Goal: Find specific page/section: Find specific page/section

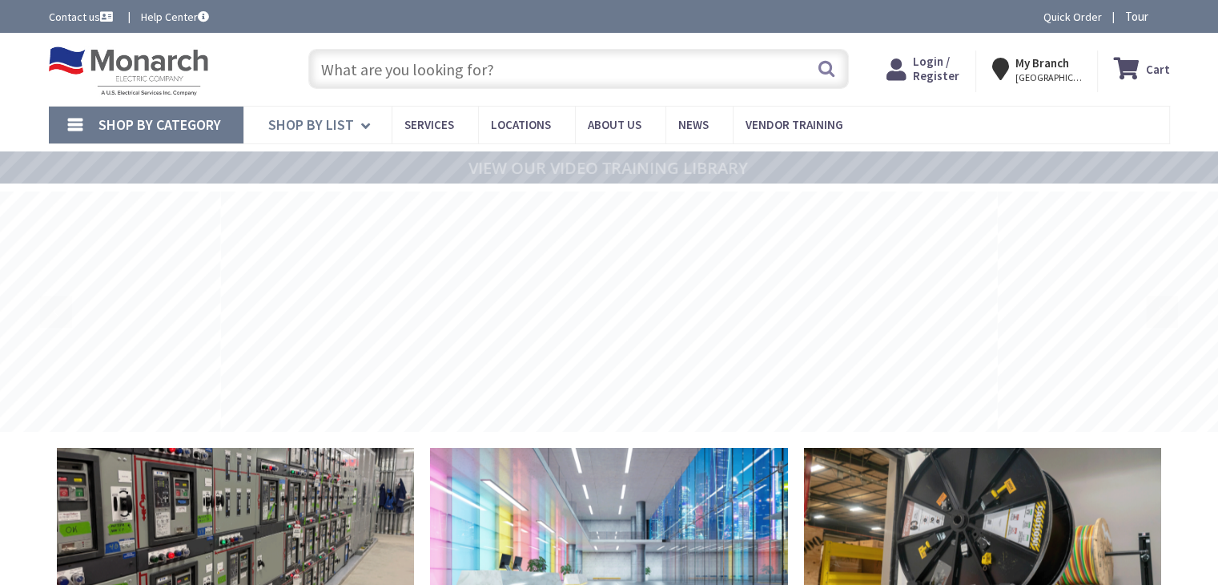
type input "Main St at [PERSON_NAME][GEOGRAPHIC_DATA], [GEOGRAPHIC_DATA]"
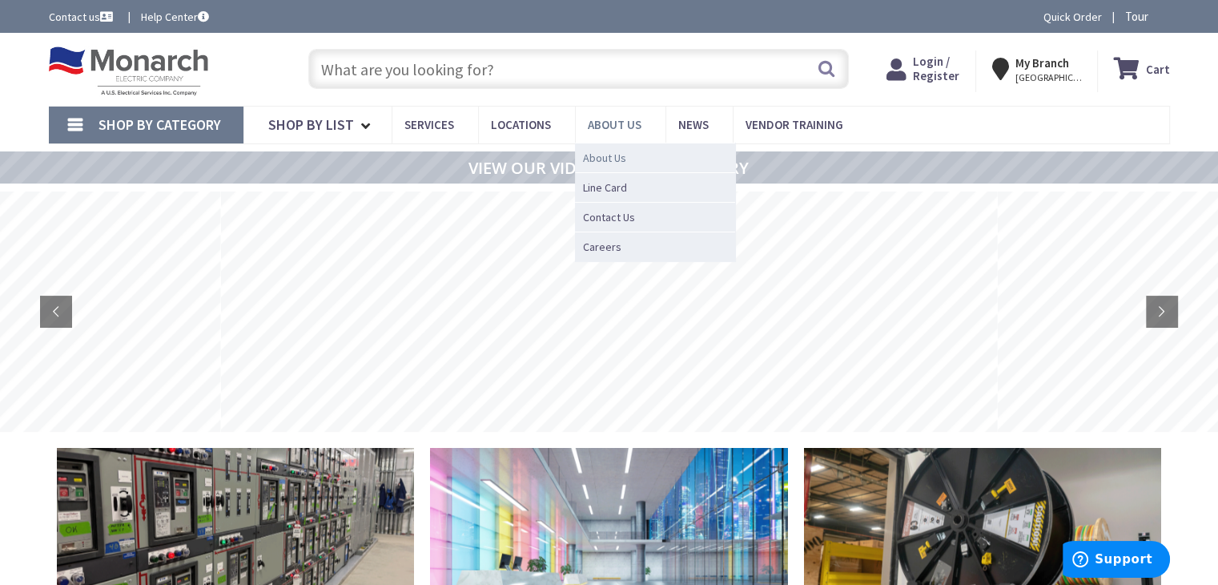
click at [602, 156] on span "About Us" at bounding box center [604, 158] width 43 height 16
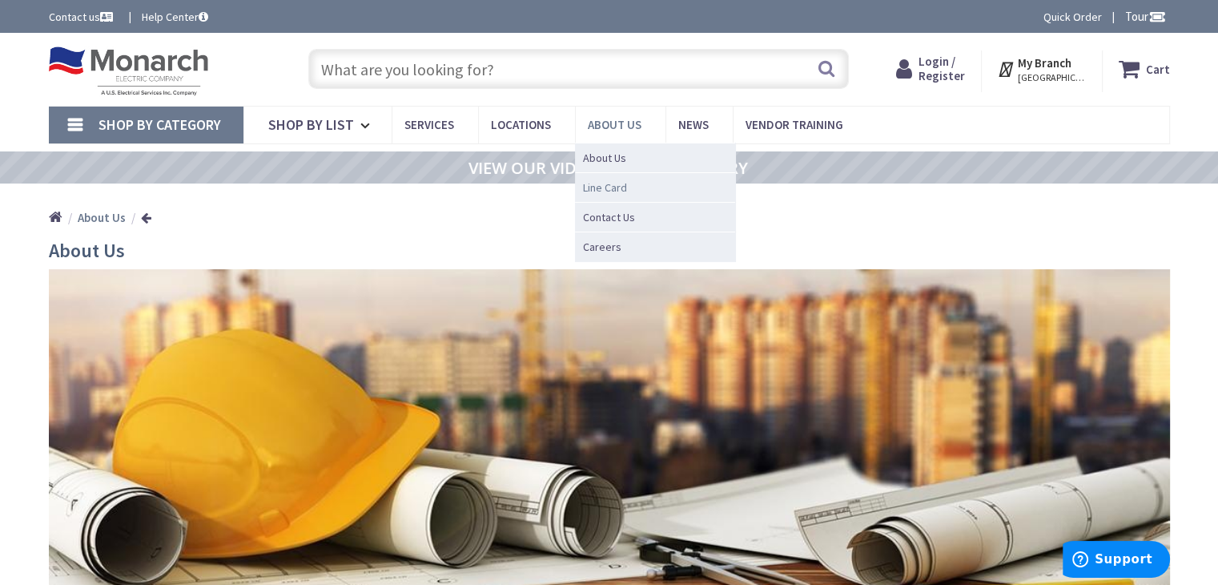
click at [599, 187] on span "Line Card" at bounding box center [605, 187] width 44 height 16
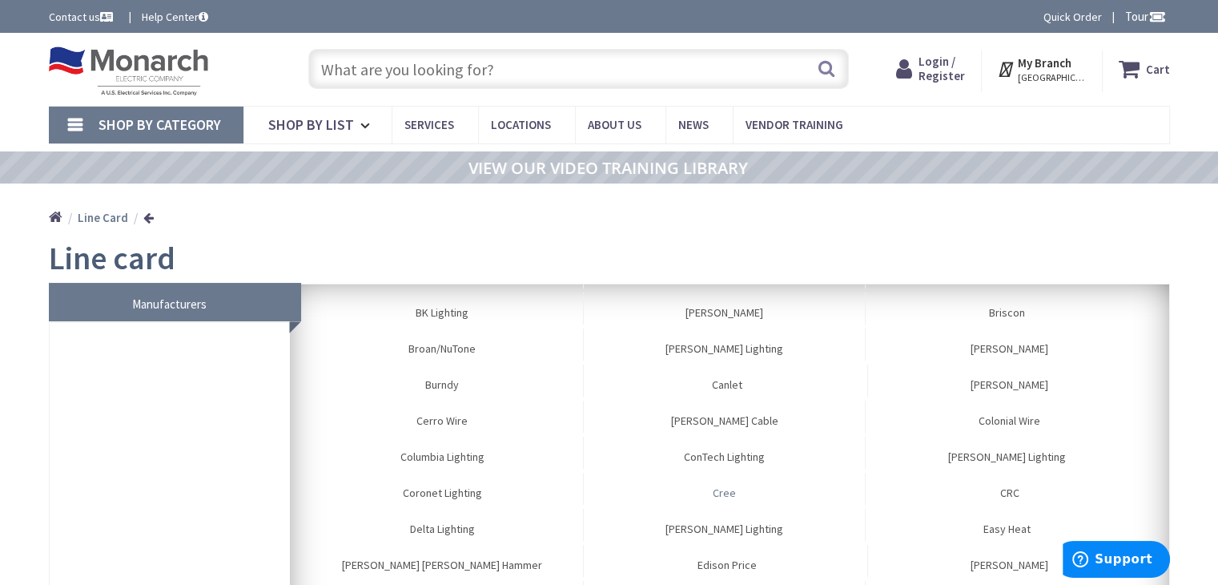
scroll to position [401, 0]
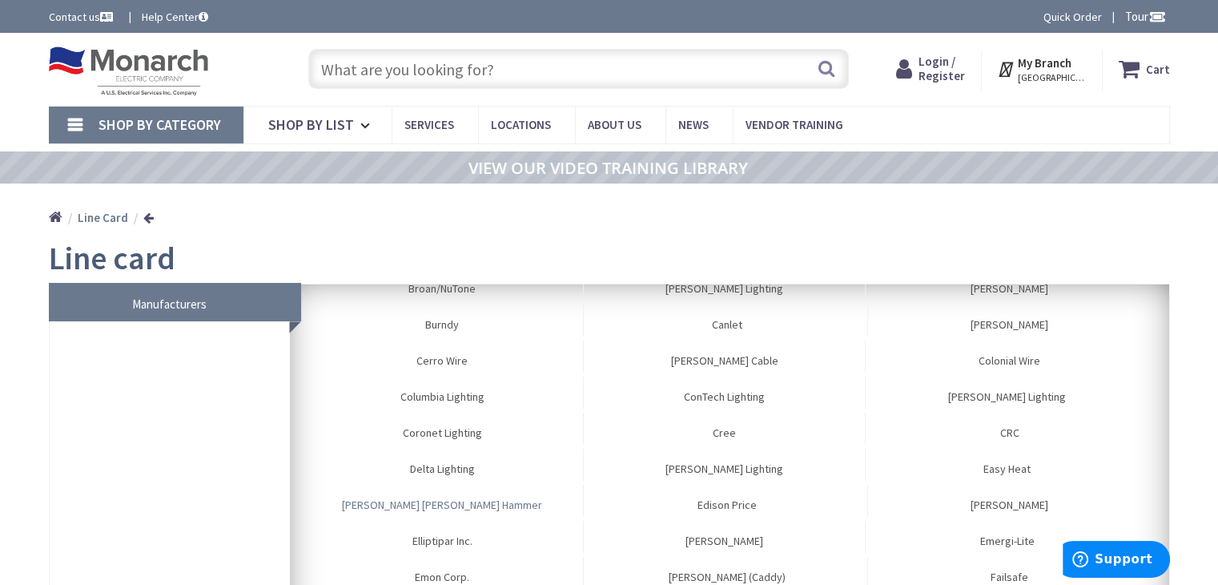
click at [442, 512] on link "[PERSON_NAME] [PERSON_NAME] Hammer" at bounding box center [443, 501] width 282 height 32
